Goal: Navigation & Orientation: Find specific page/section

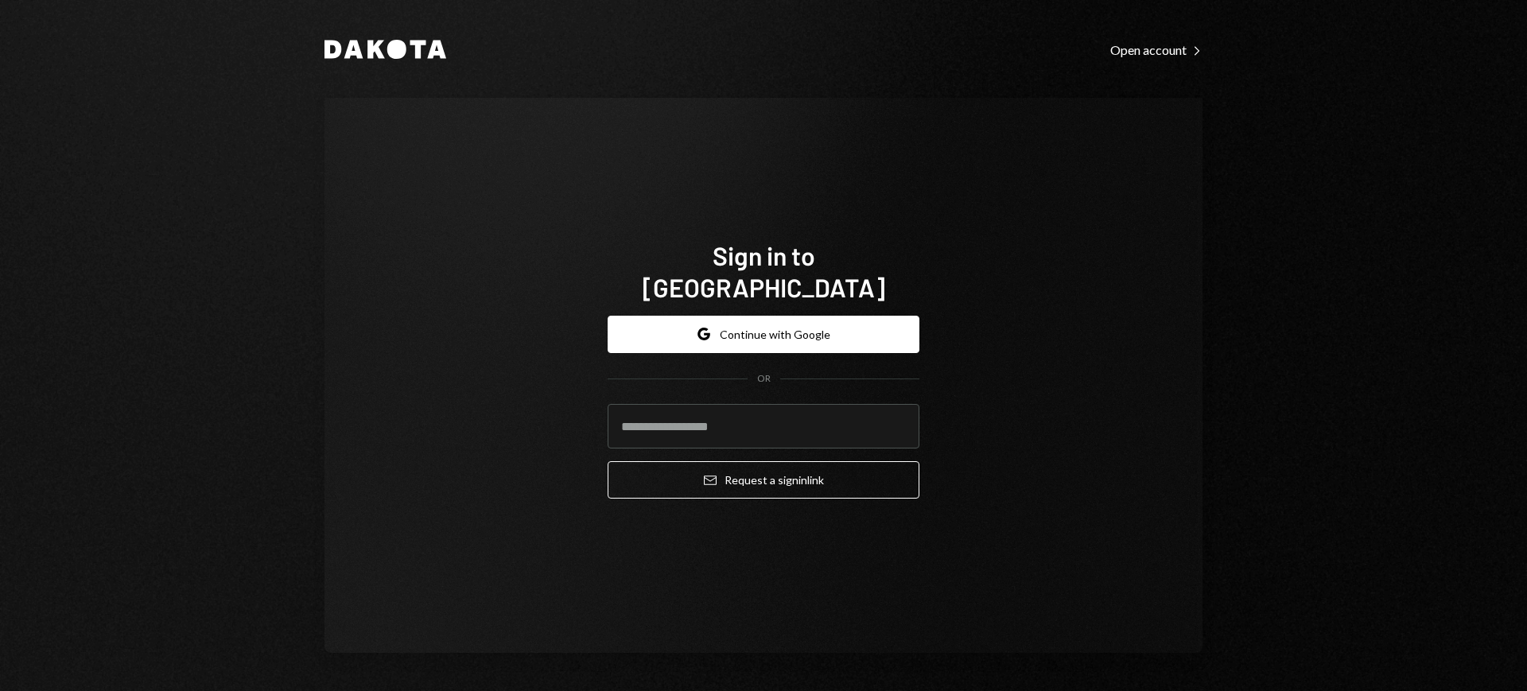
type input "**********"
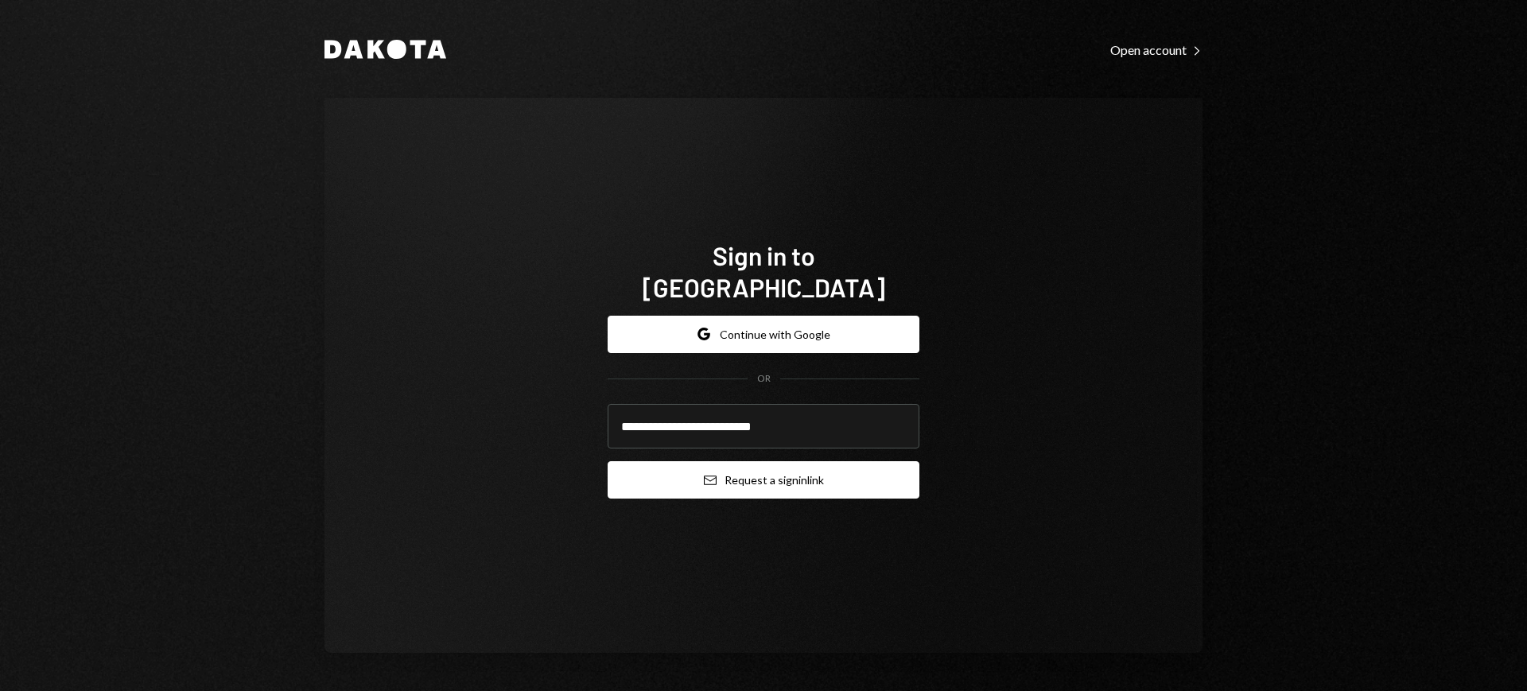
click at [711, 474] on icon "Email" at bounding box center [710, 480] width 13 height 13
click at [766, 476] on button "Email Request a sign in link" at bounding box center [763, 479] width 312 height 37
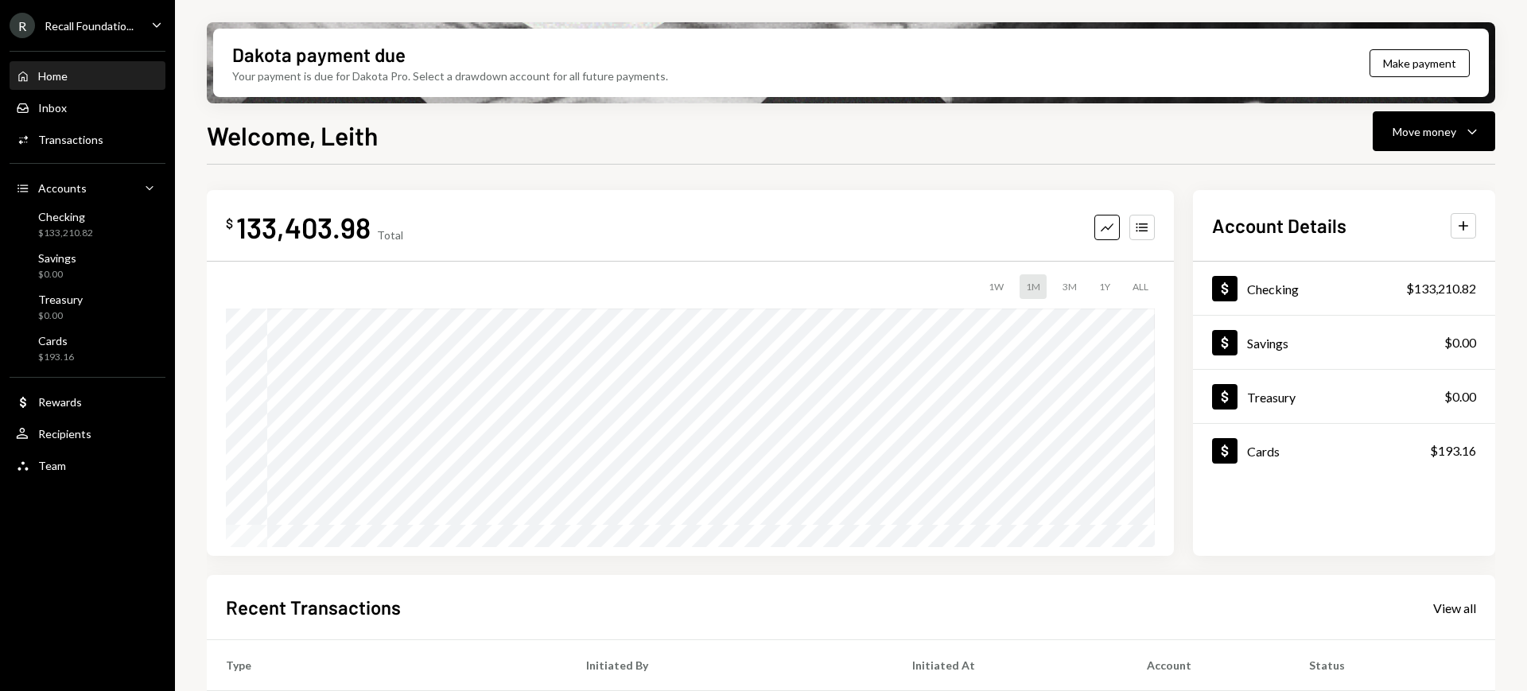
click at [142, 16] on div "R Recall Foundatio... Caret Down" at bounding box center [87, 25] width 175 height 25
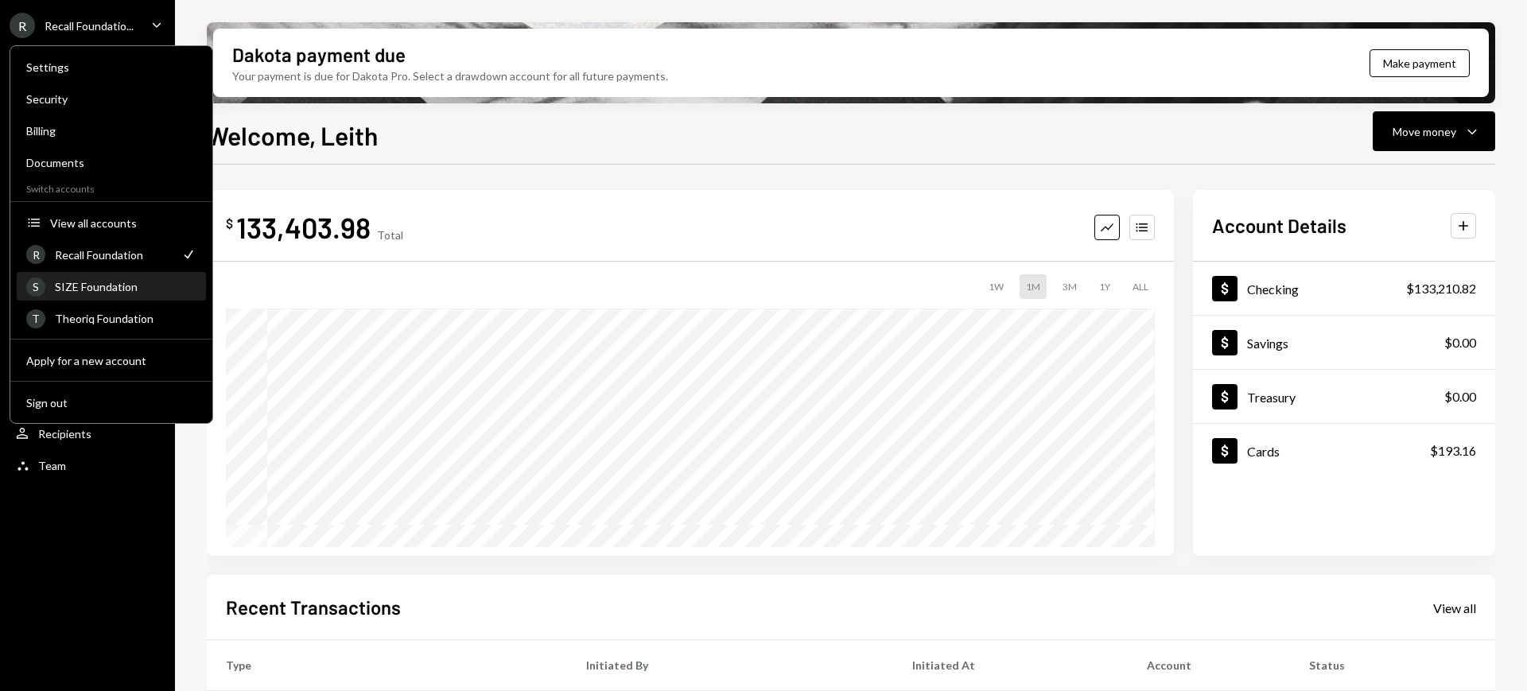
click at [160, 272] on link "S SIZE Foundation" at bounding box center [111, 286] width 189 height 29
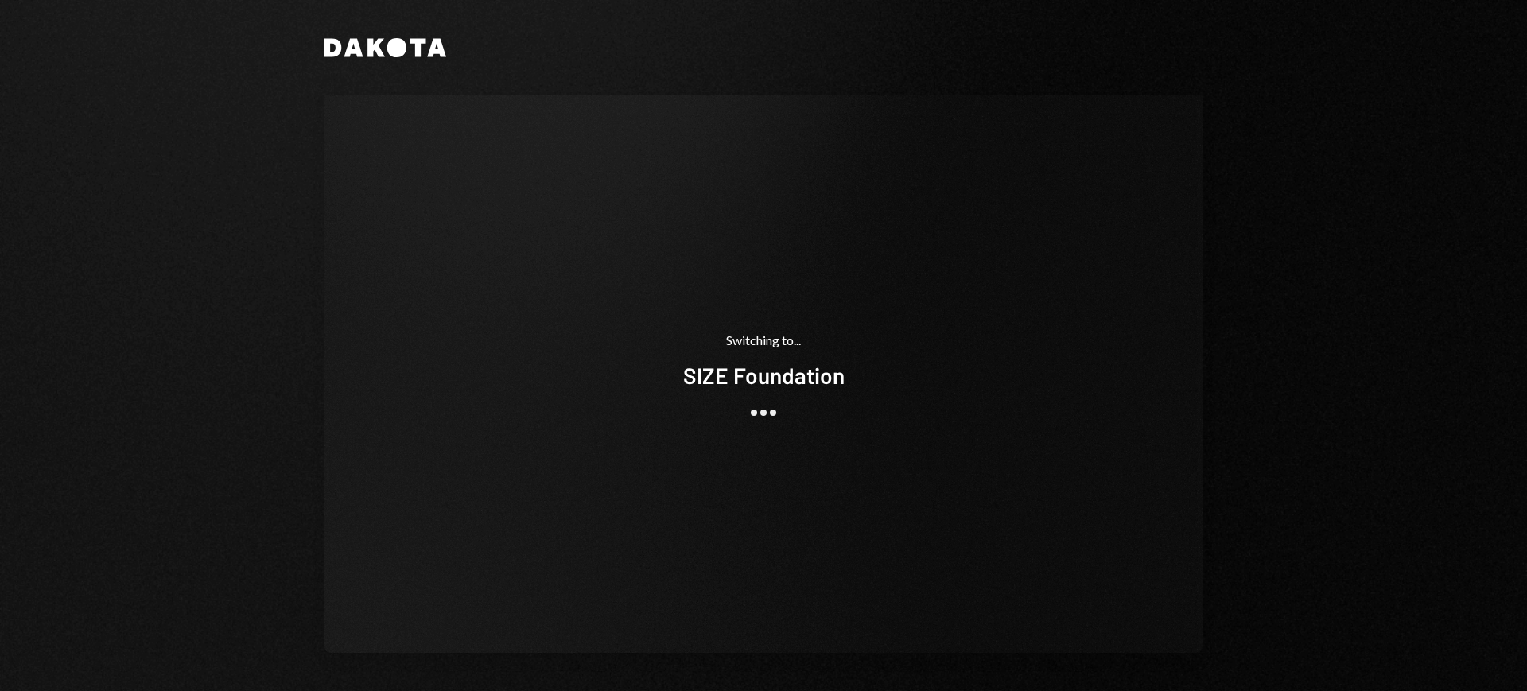
click at [160, 272] on div "Dakota Switching to... SIZE Foundation" at bounding box center [763, 345] width 1527 height 691
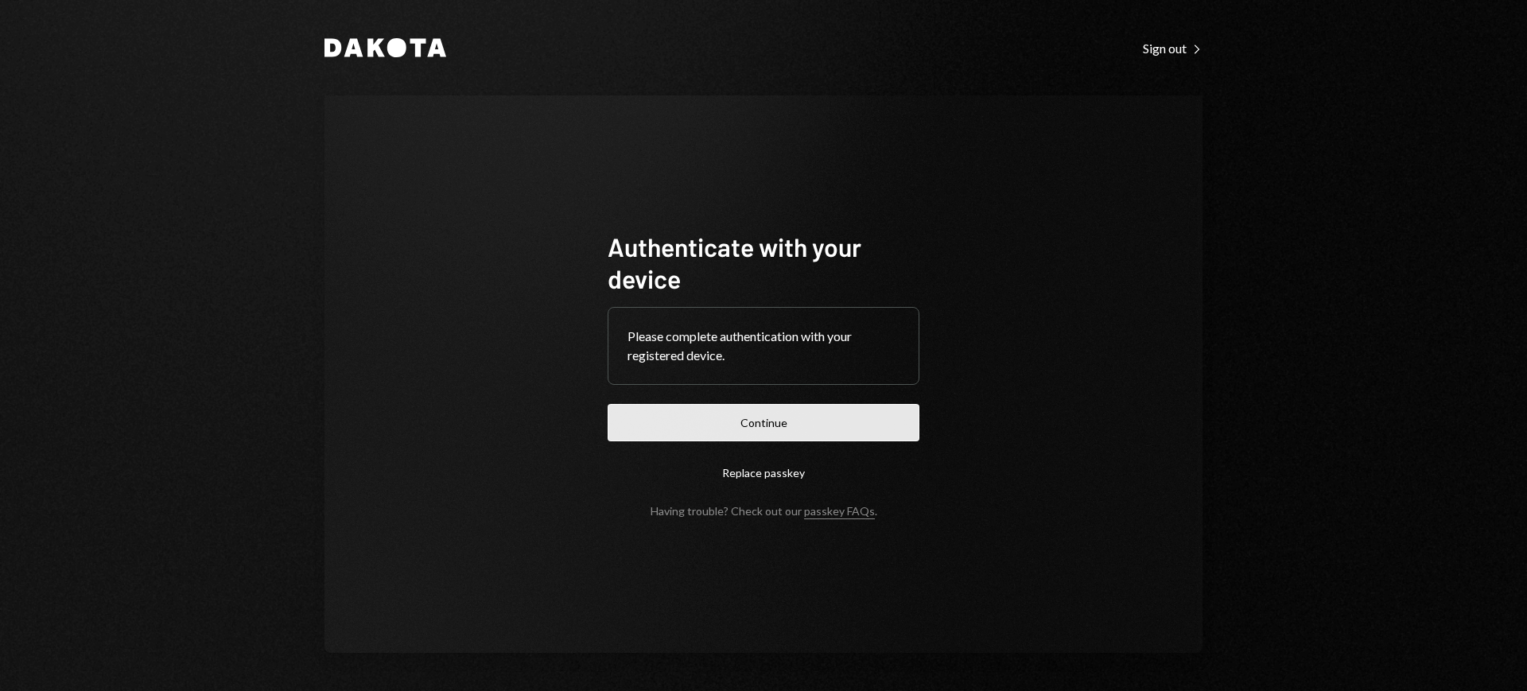
click at [780, 427] on button "Continue" at bounding box center [763, 422] width 312 height 37
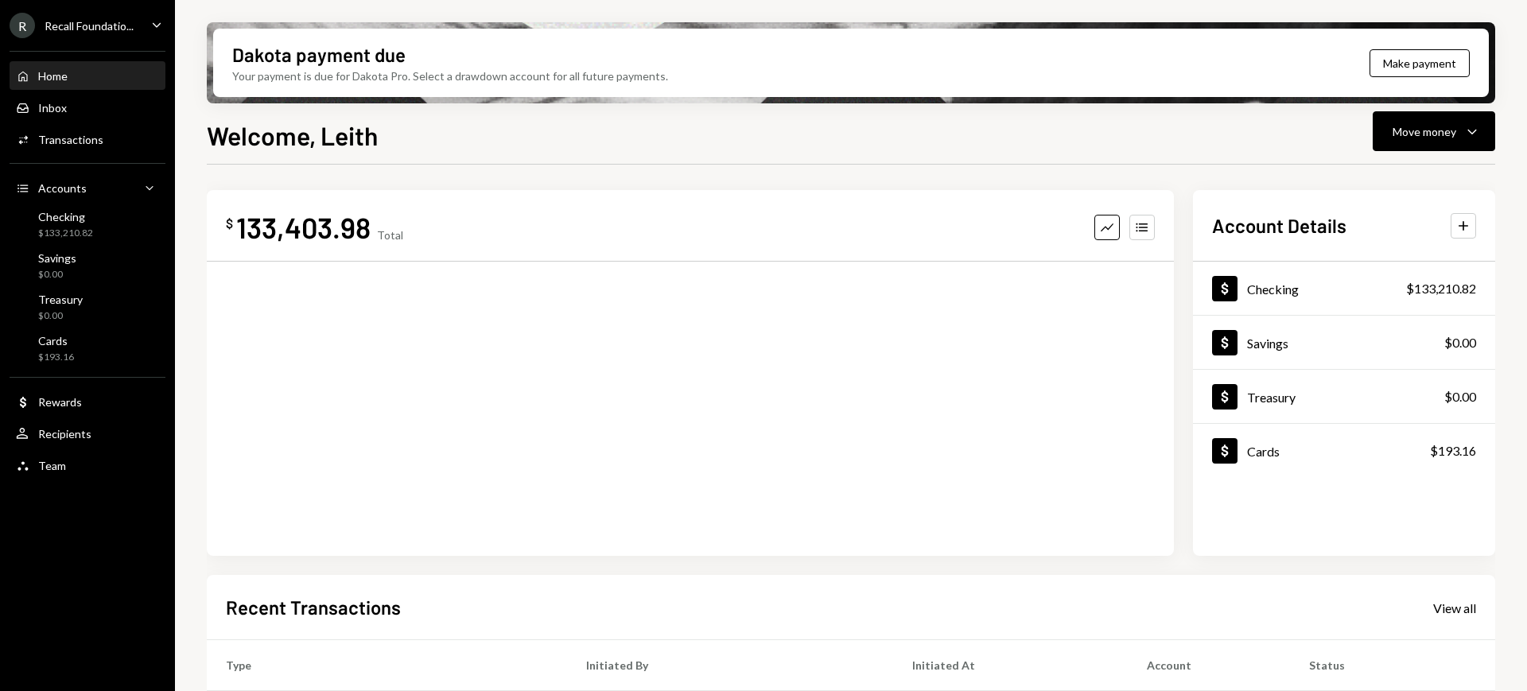
click at [118, 24] on div "Recall Foundatio..." at bounding box center [89, 26] width 89 height 14
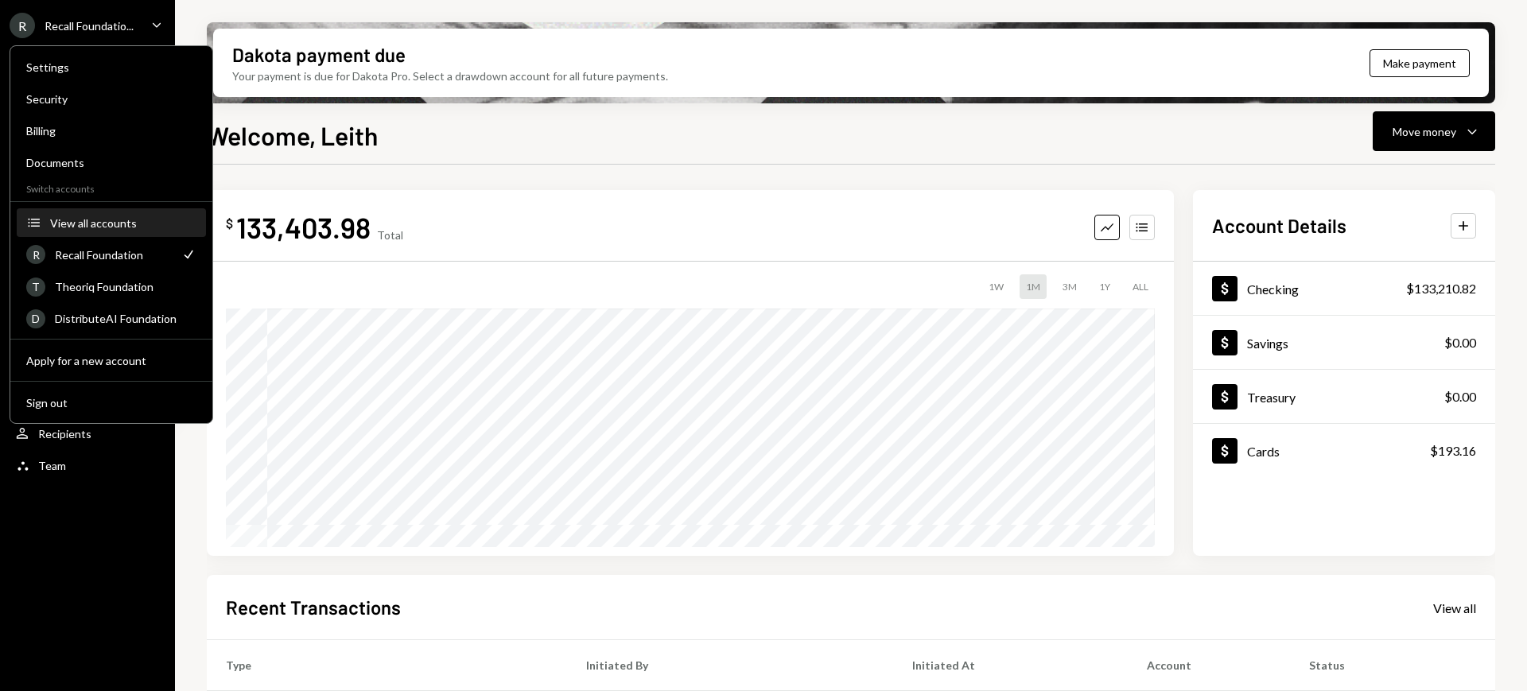
click at [153, 220] on div "View all accounts" at bounding box center [123, 223] width 146 height 14
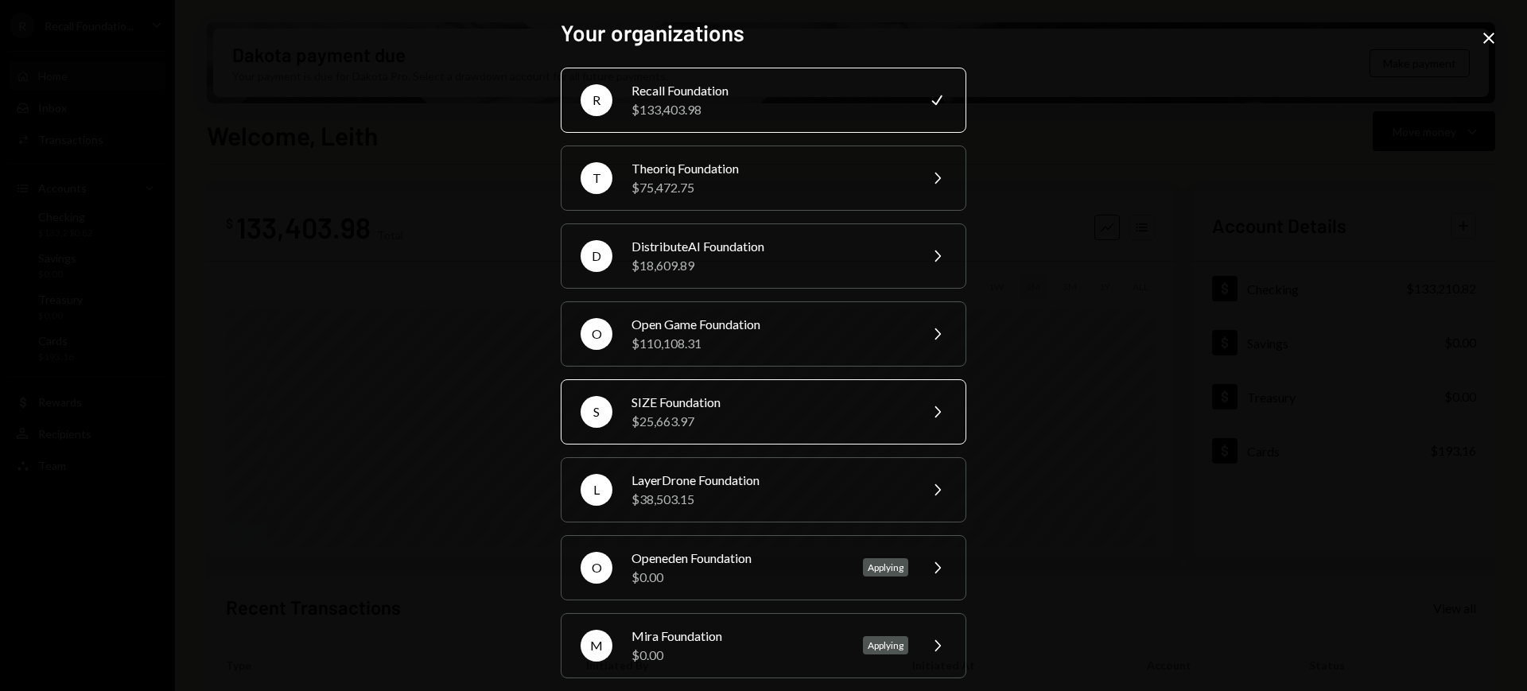
click at [742, 405] on div "SIZE Foundation" at bounding box center [769, 402] width 277 height 19
click at [937, 420] on icon "Chevron Right" at bounding box center [936, 411] width 19 height 19
